Goal: Information Seeking & Learning: Find specific page/section

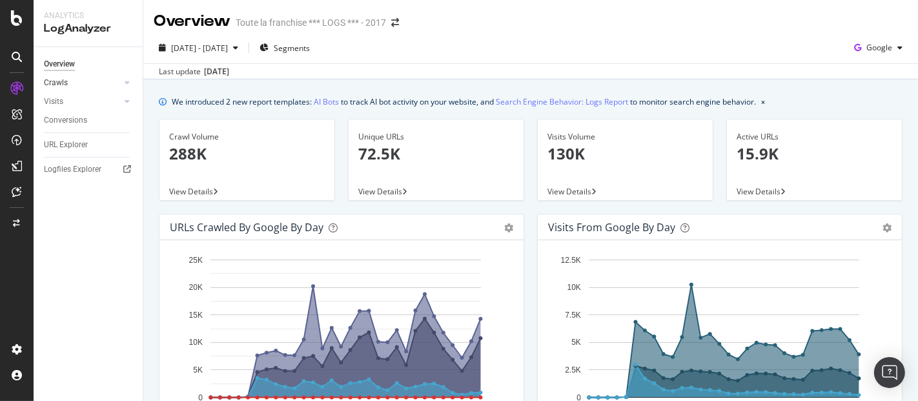
click at [96, 82] on link "Crawls" at bounding box center [82, 83] width 77 height 14
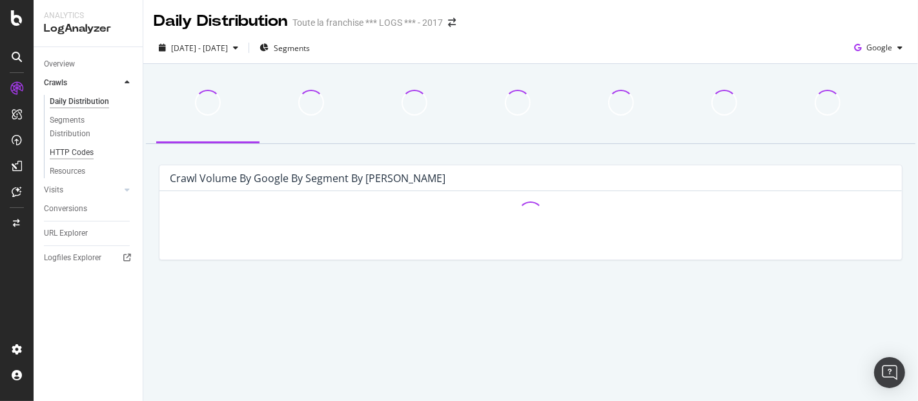
click at [79, 155] on div "HTTP Codes" at bounding box center [72, 153] width 44 height 14
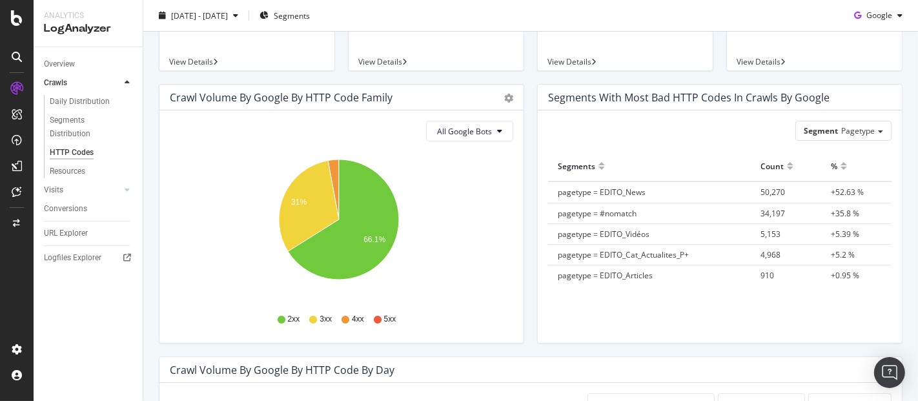
scroll to position [70, 0]
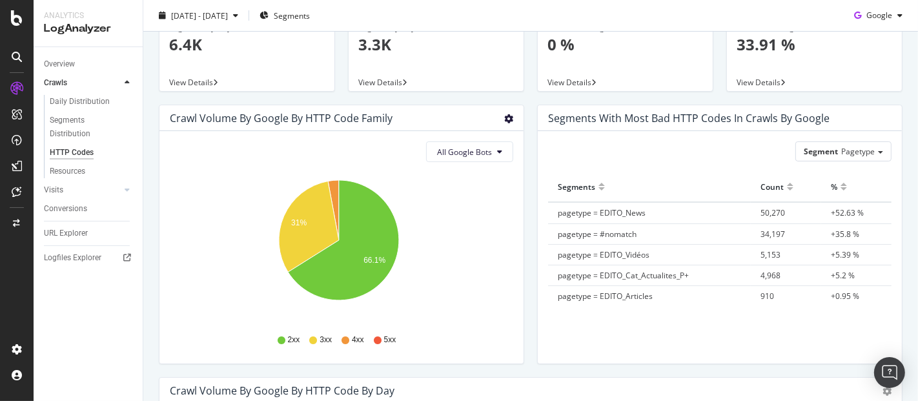
click at [504, 114] on icon "gear" at bounding box center [508, 118] width 9 height 9
click at [463, 162] on span "Table" at bounding box center [471, 167] width 103 height 17
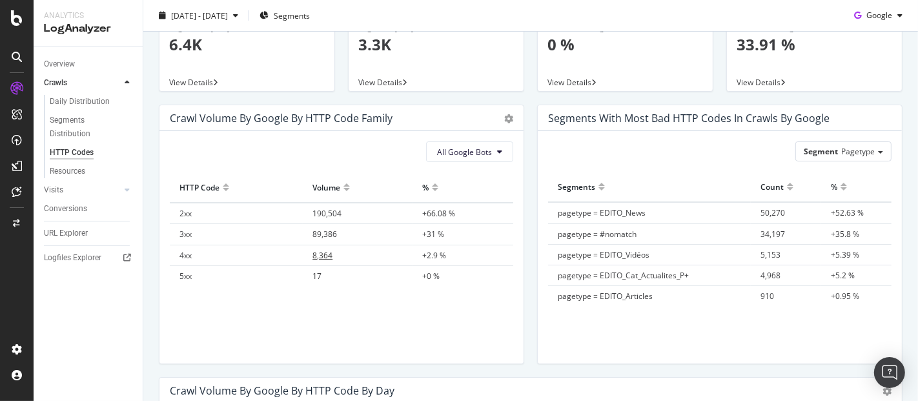
click at [320, 251] on span "8,364" at bounding box center [323, 255] width 20 height 11
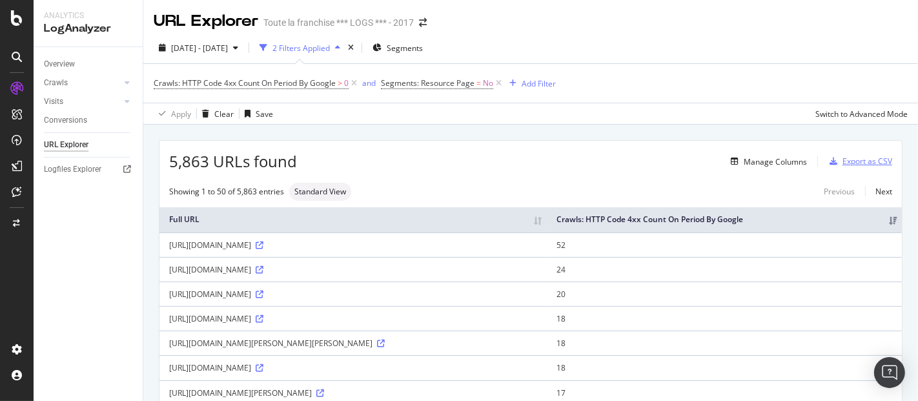
click at [859, 160] on div "Export as CSV" at bounding box center [868, 161] width 50 height 11
click at [858, 152] on div "Export as CSV" at bounding box center [859, 161] width 68 height 19
click at [650, 143] on div "5,863 URLs found Manage Columns Export as CSV" at bounding box center [531, 157] width 743 height 32
click at [755, 157] on div "Manage Columns" at bounding box center [775, 161] width 63 height 11
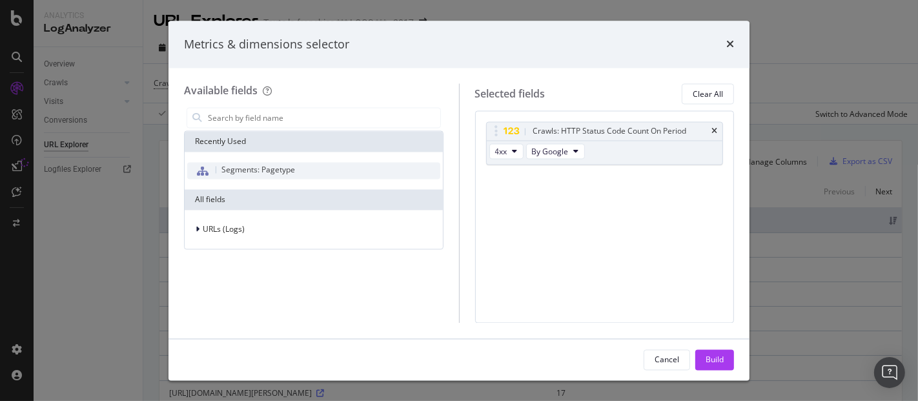
click at [261, 165] on span "Segments: Pagetype" at bounding box center [259, 170] width 74 height 11
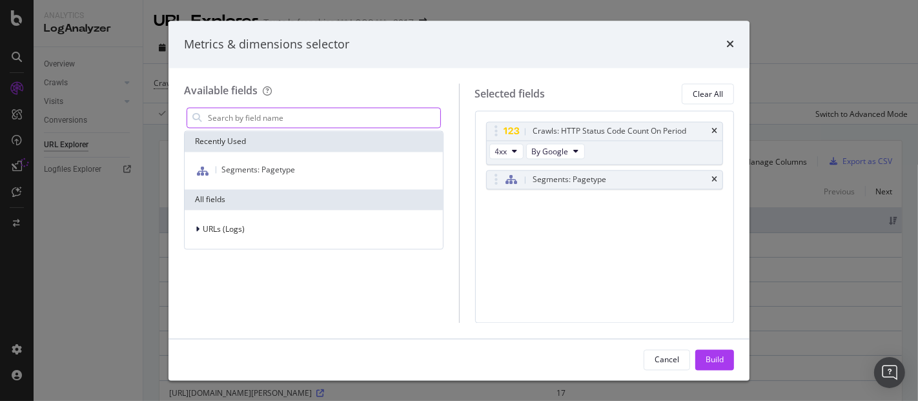
click at [322, 119] on input "modal" at bounding box center [324, 118] width 234 height 19
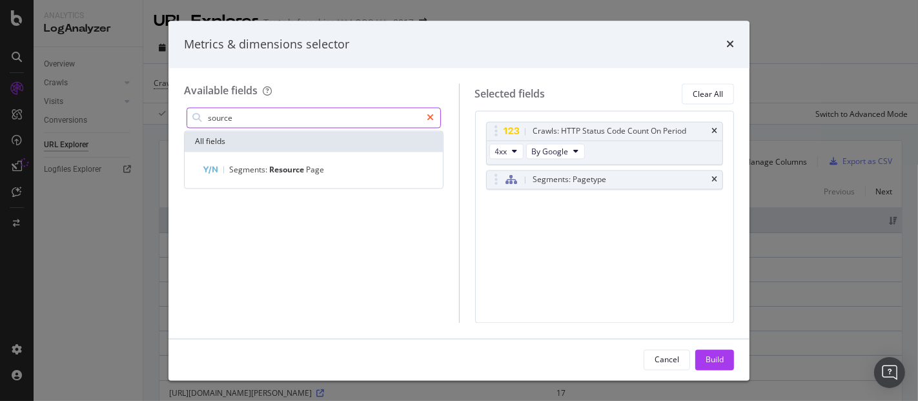
type input "source"
click at [429, 115] on icon "modal" at bounding box center [431, 118] width 7 height 9
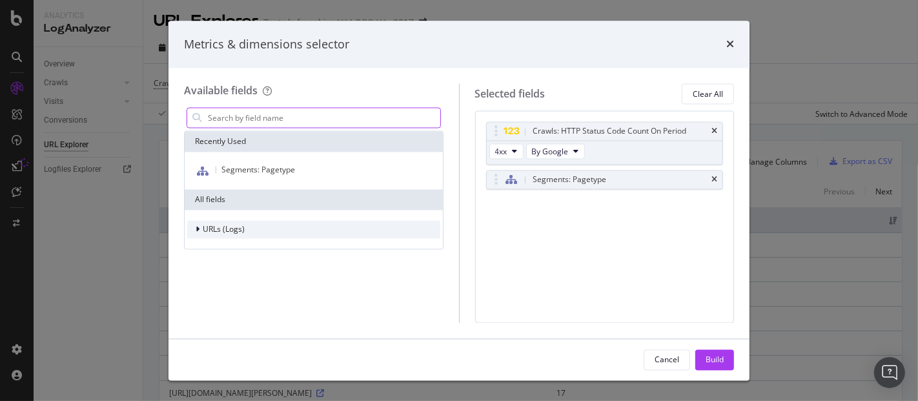
click at [194, 230] on div "URLs (Logs)" at bounding box center [215, 229] width 57 height 13
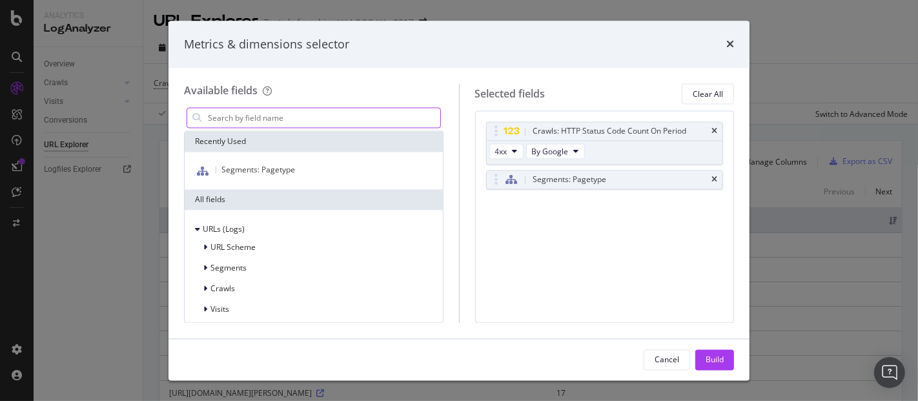
scroll to position [6, 0]
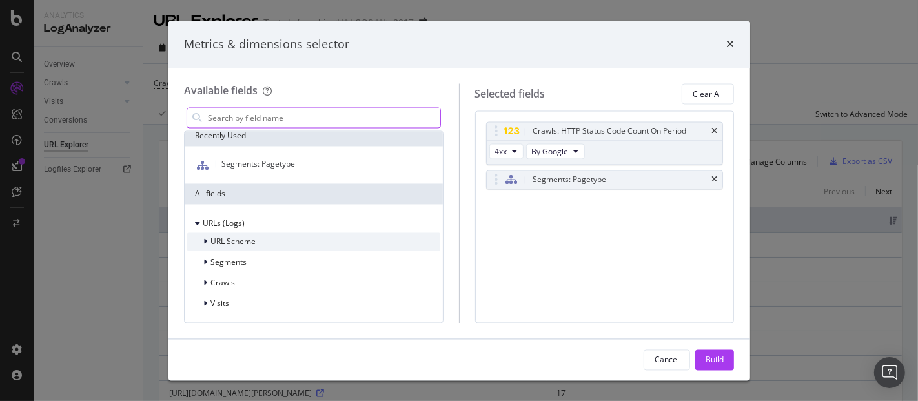
click at [206, 240] on icon "modal" at bounding box center [205, 242] width 4 height 8
click at [206, 240] on icon "modal" at bounding box center [205, 242] width 5 height 8
click at [206, 240] on icon "modal" at bounding box center [205, 242] width 4 height 8
click at [206, 240] on icon "modal" at bounding box center [205, 242] width 5 height 8
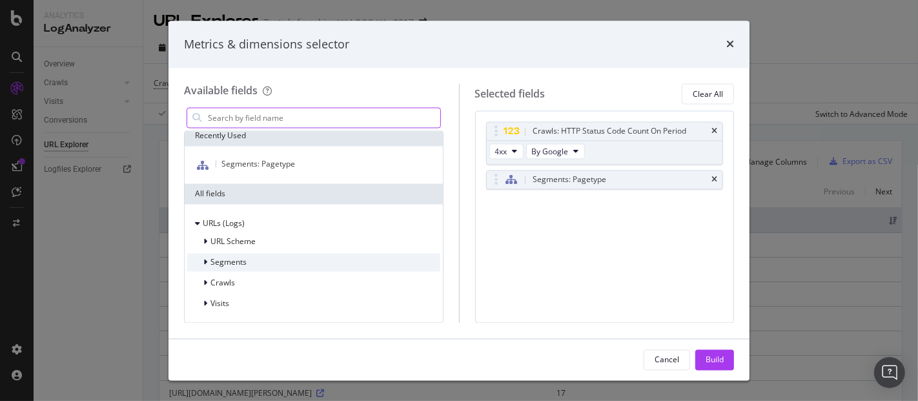
click at [202, 263] on div "Segments" at bounding box center [216, 262] width 59 height 13
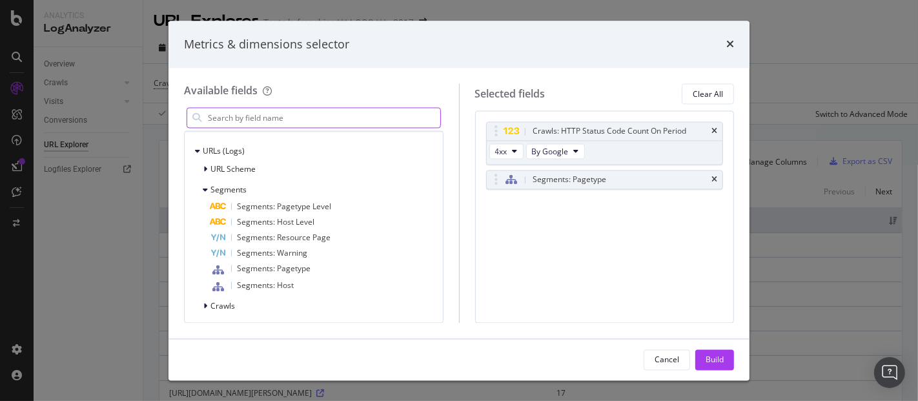
scroll to position [101, 0]
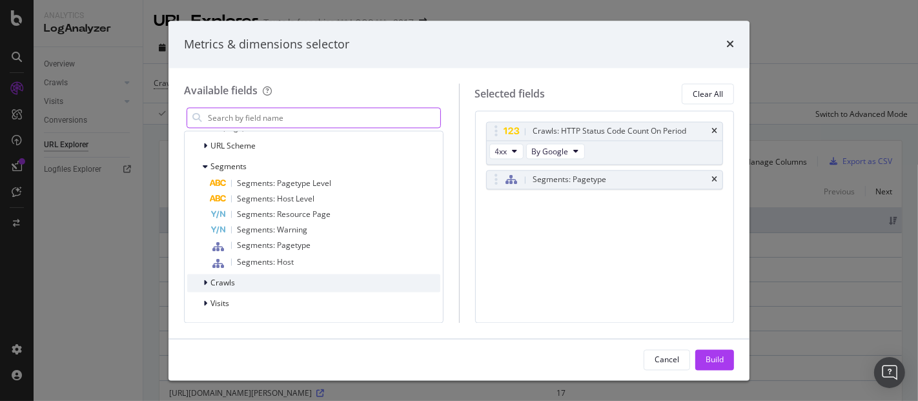
click at [209, 279] on div "modal" at bounding box center [207, 283] width 8 height 13
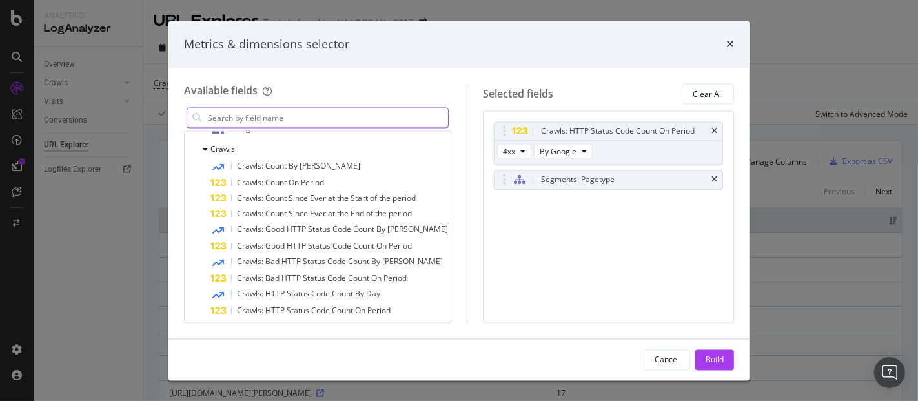
scroll to position [344, 0]
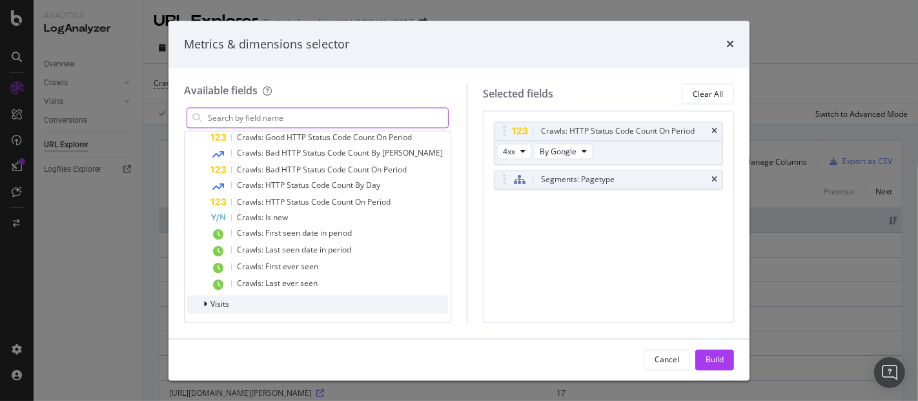
click at [205, 304] on icon "modal" at bounding box center [205, 305] width 4 height 8
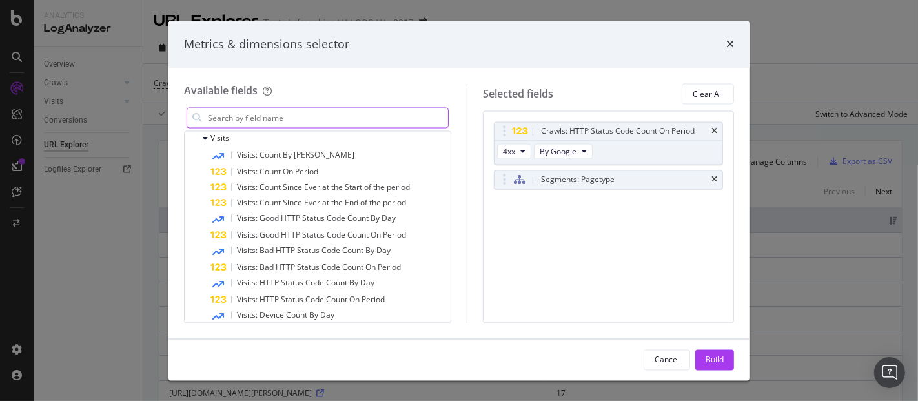
scroll to position [683, 0]
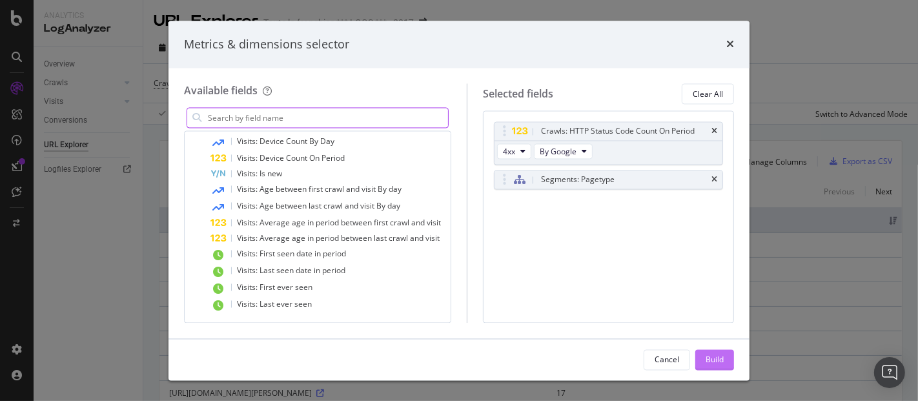
click at [713, 357] on div "Build" at bounding box center [715, 359] width 18 height 11
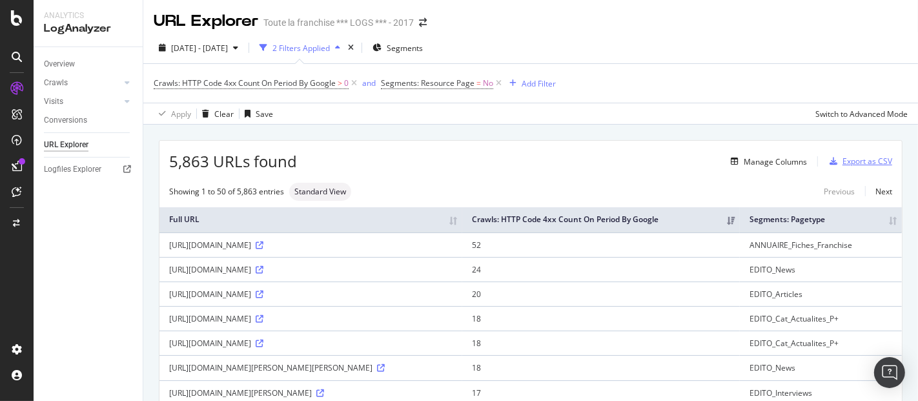
click at [843, 158] on div "Export as CSV" at bounding box center [868, 161] width 50 height 11
click at [852, 163] on div "Export as CSV" at bounding box center [868, 161] width 50 height 11
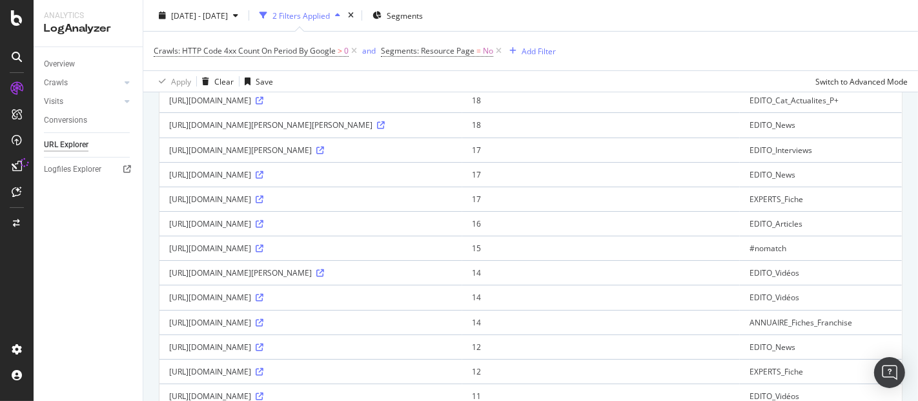
scroll to position [21, 0]
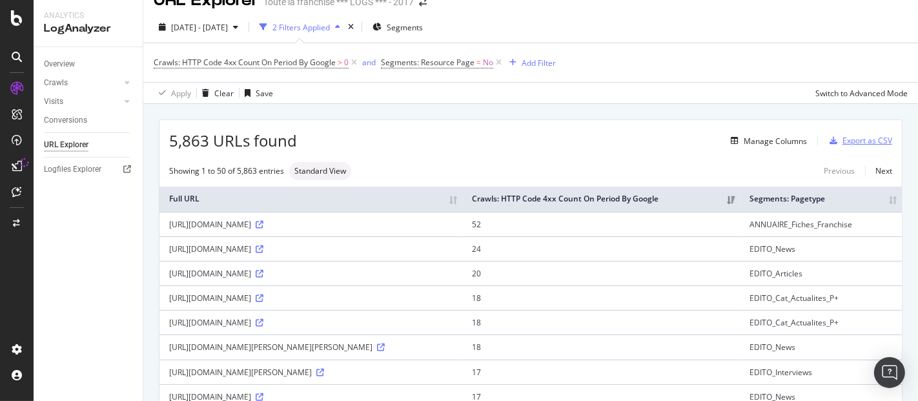
click at [856, 140] on div "Export as CSV" at bounding box center [868, 140] width 50 height 11
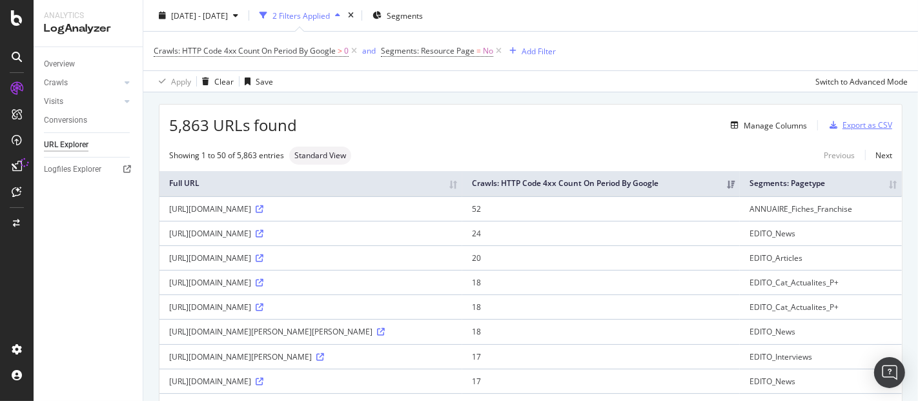
scroll to position [0, 0]
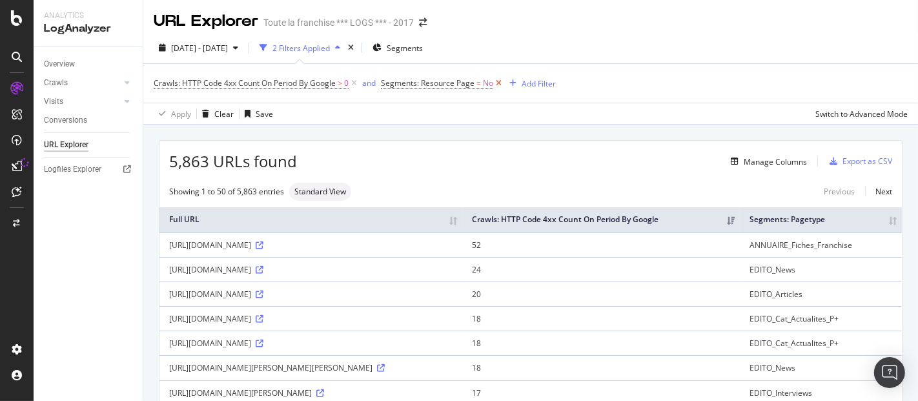
click at [495, 82] on icon at bounding box center [498, 83] width 11 height 13
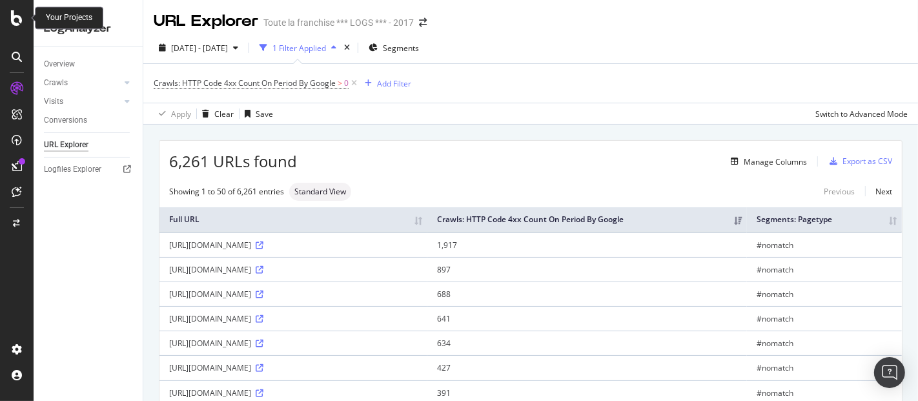
click at [21, 23] on icon at bounding box center [17, 18] width 12 height 16
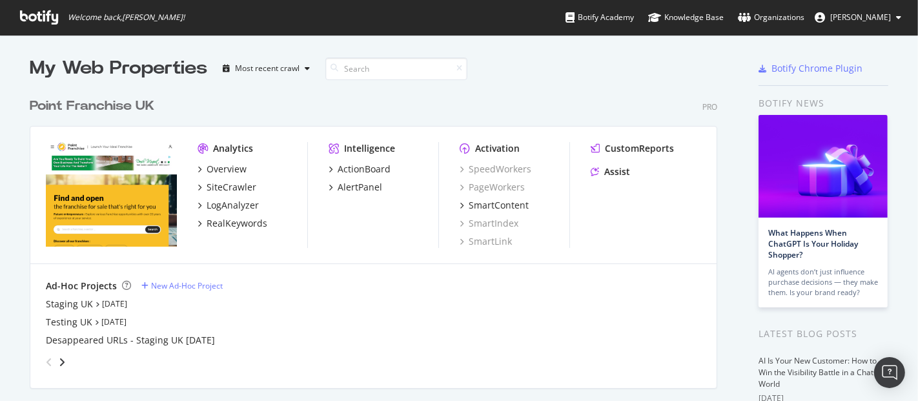
scroll to position [307, 0]
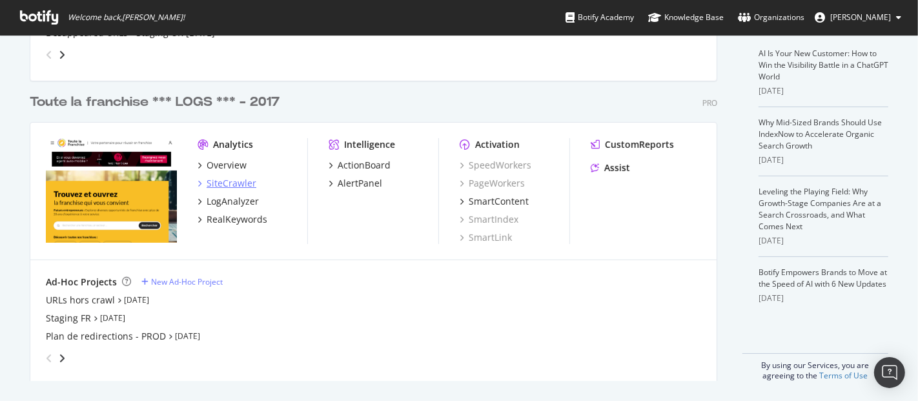
click at [233, 183] on div "SiteCrawler" at bounding box center [232, 183] width 50 height 13
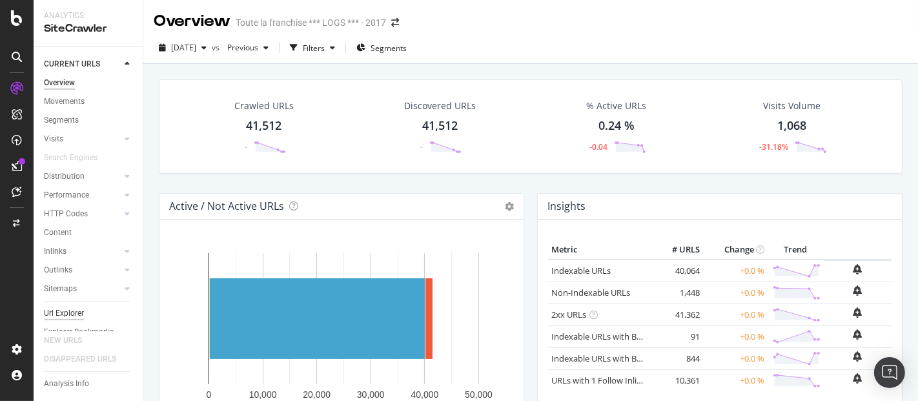
click at [65, 315] on div "Url Explorer" at bounding box center [64, 314] width 40 height 14
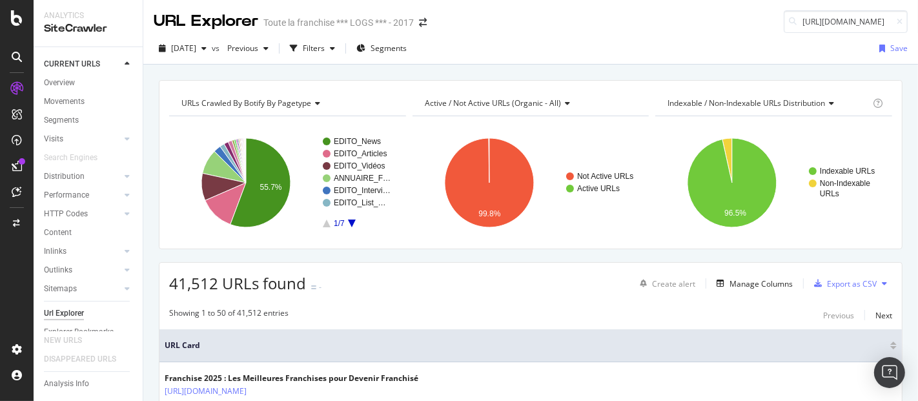
type input "[URL][DOMAIN_NAME]"
click at [858, 33] on div "[DATE] vs Previous Filters Segments Save" at bounding box center [530, 49] width 775 height 32
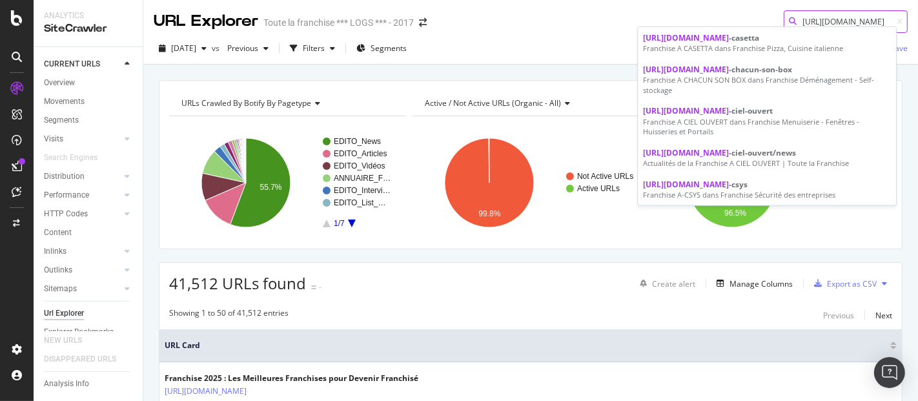
click at [859, 25] on input "[URL][DOMAIN_NAME]" at bounding box center [846, 21] width 124 height 23
click at [887, 16] on input "[URL][DOMAIN_NAME]" at bounding box center [846, 21] width 124 height 23
click at [897, 19] on icon at bounding box center [900, 22] width 6 height 8
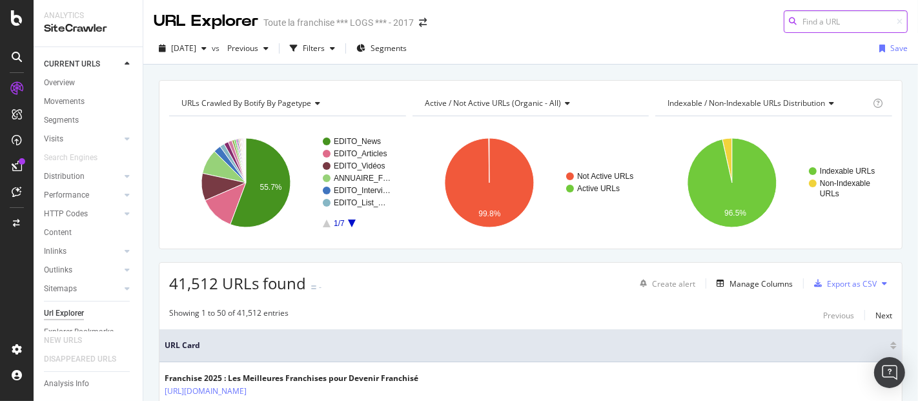
click at [865, 19] on input at bounding box center [846, 21] width 124 height 23
paste input "/annuaire-franchises/R-centre"
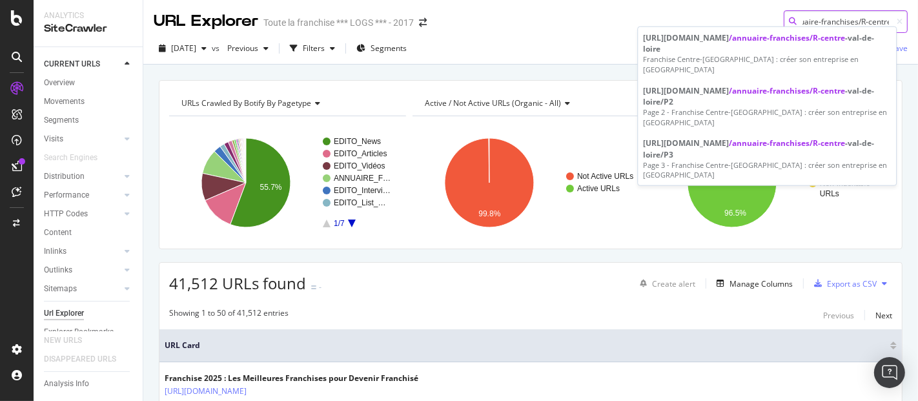
type input "/annuaire-franchises/R-centre"
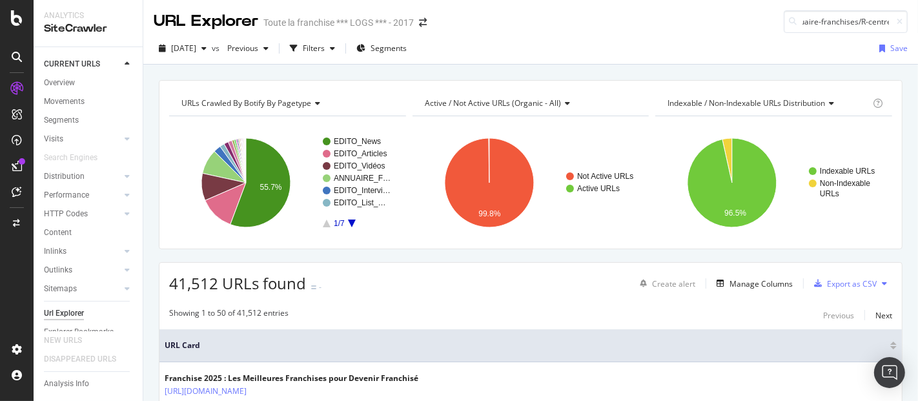
scroll to position [0, 0]
click at [530, 40] on div "[DATE] vs Previous Filters Segments Save" at bounding box center [530, 51] width 775 height 26
click at [897, 25] on icon at bounding box center [900, 22] width 6 height 8
click at [845, 23] on input at bounding box center [846, 21] width 124 height 23
paste input "/annuaire-franchises/R-midi-pyrenees"
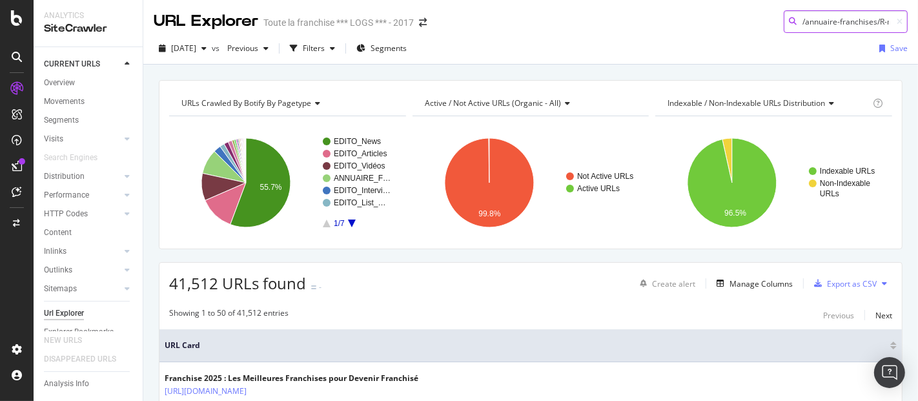
scroll to position [0, 48]
type input "/annuaire-franchises/R-midi-pyrenees"
